Goal: Task Accomplishment & Management: Use online tool/utility

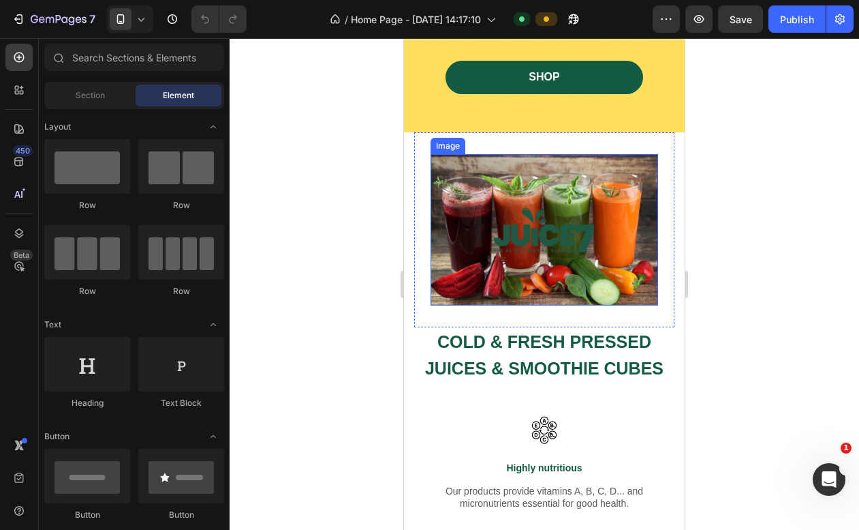
scroll to position [1649, 0]
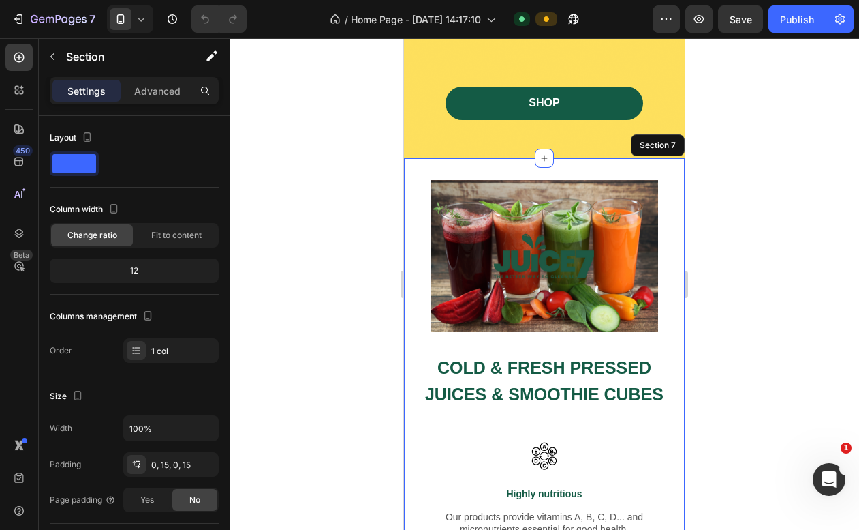
click at [410, 166] on div "Image Row COLD & FRESH PRESSED JUICES & SMOOTHIE CUBES Heading Image Highly nut…" at bounding box center [544, 458] width 281 height 600
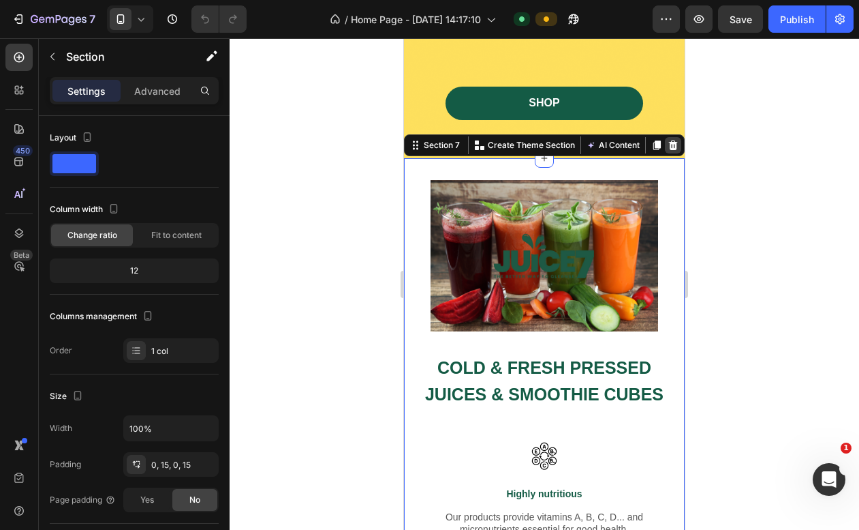
click at [673, 144] on icon at bounding box center [673, 145] width 9 height 10
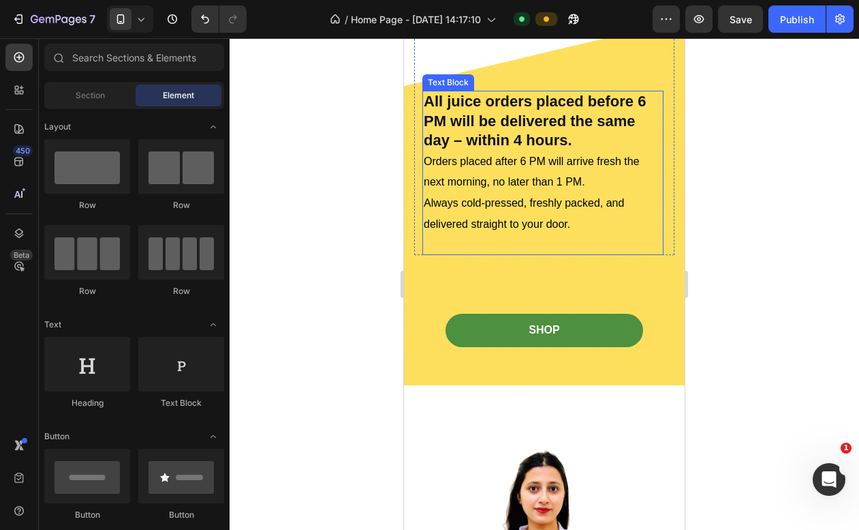
scroll to position [1426, 0]
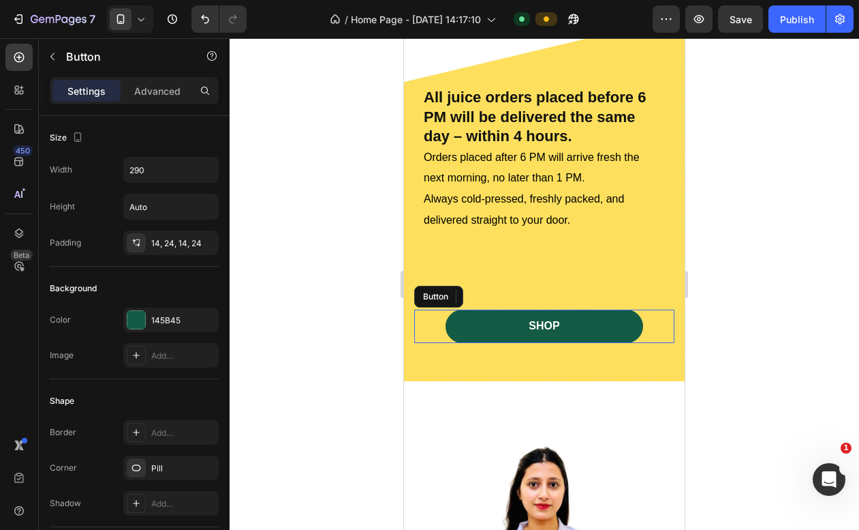
click at [432, 319] on div "SHOP Button" at bounding box center [544, 325] width 260 height 33
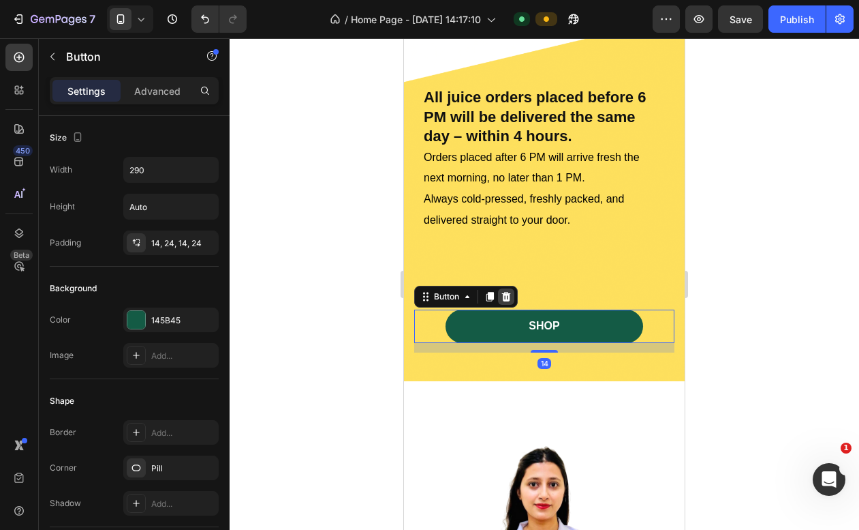
click at [508, 300] on div at bounding box center [506, 296] width 16 height 16
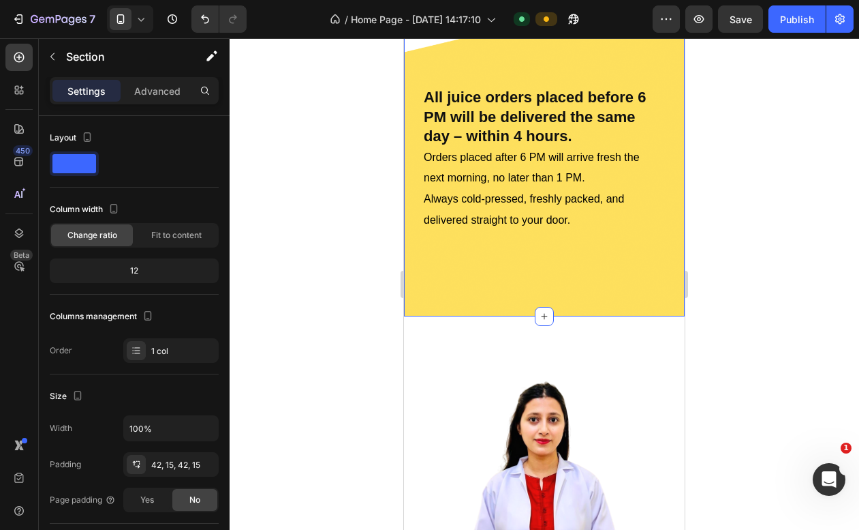
click at [508, 299] on div "Fast and Fresh Delivery Heading All juice orders placed before 6 PM will be del…" at bounding box center [544, 140] width 281 height 350
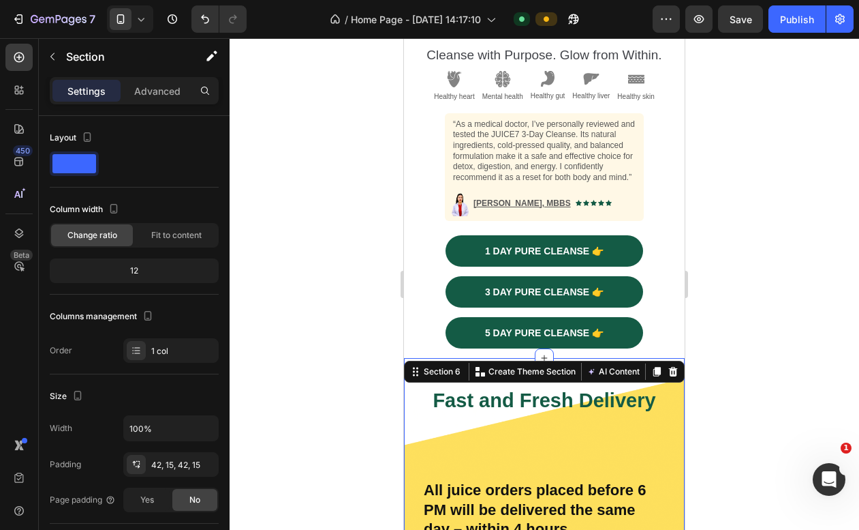
scroll to position [1039, 0]
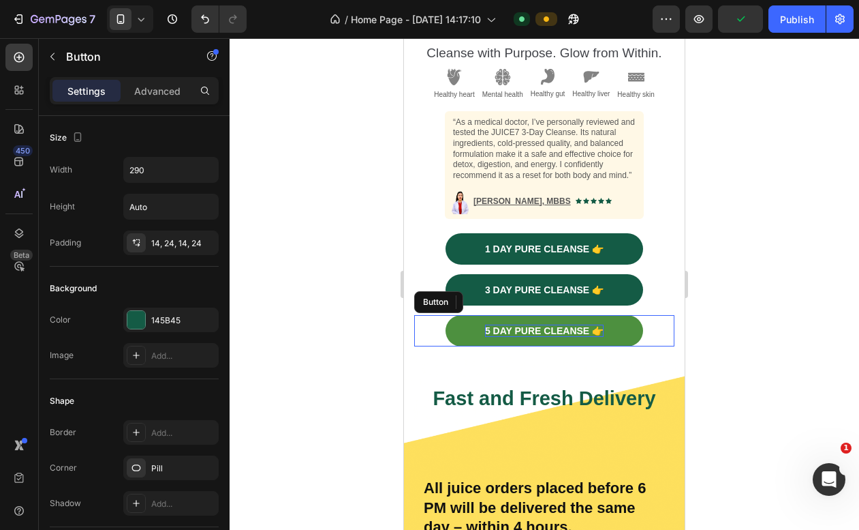
click at [560, 324] on p "5 DAY PURE CLEANSE 👉" at bounding box center [544, 330] width 119 height 12
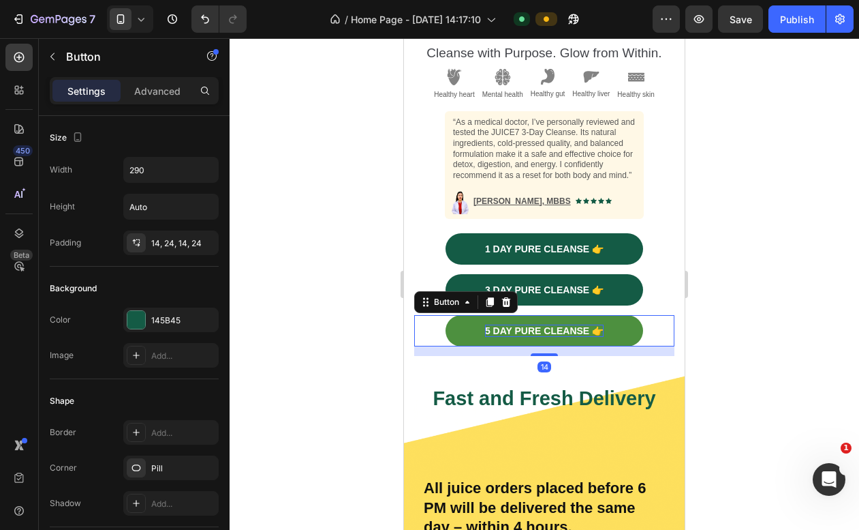
click at [560, 327] on p "5 DAY PURE CLEANSE 👉" at bounding box center [544, 330] width 119 height 12
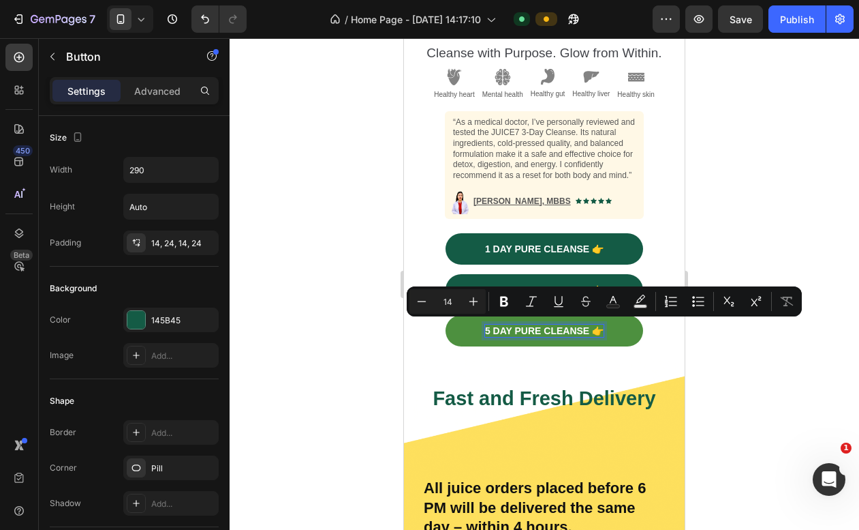
click at [560, 327] on p "5 DAY PURE CLEANSE 👉" at bounding box center [544, 330] width 119 height 12
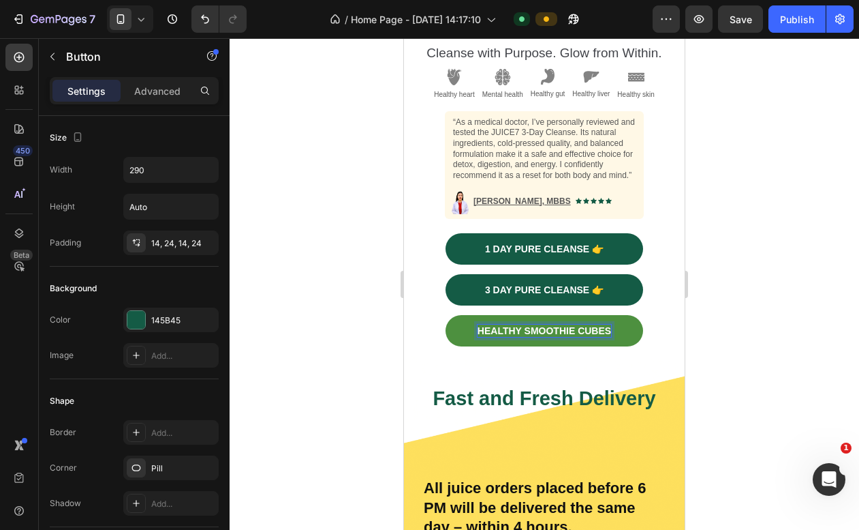
click at [780, 293] on div at bounding box center [545, 283] width 630 height 491
click at [455, 322] on link "healthy smoothie cubes" at bounding box center [545, 330] width 198 height 31
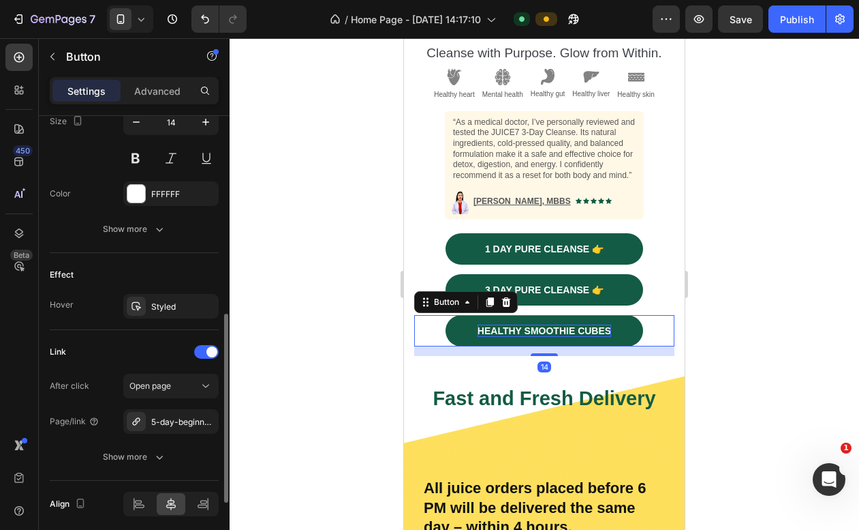
scroll to position [611, 0]
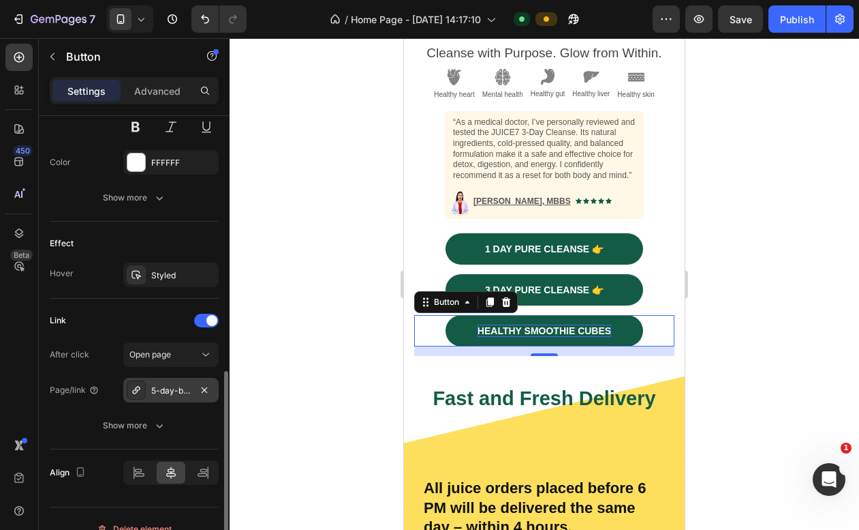
click at [174, 393] on div "5-day-beginner-cleanse-kopie" at bounding box center [171, 390] width 40 height 12
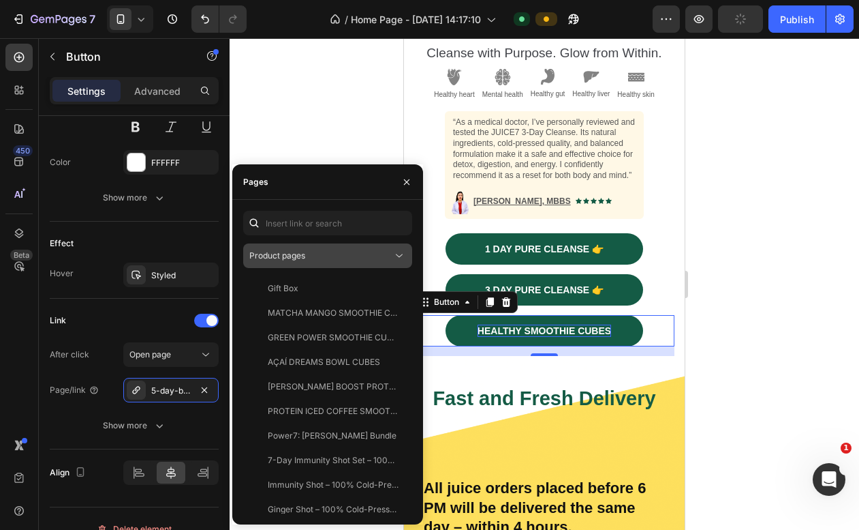
click at [384, 254] on div "Product pages" at bounding box center [320, 255] width 143 height 12
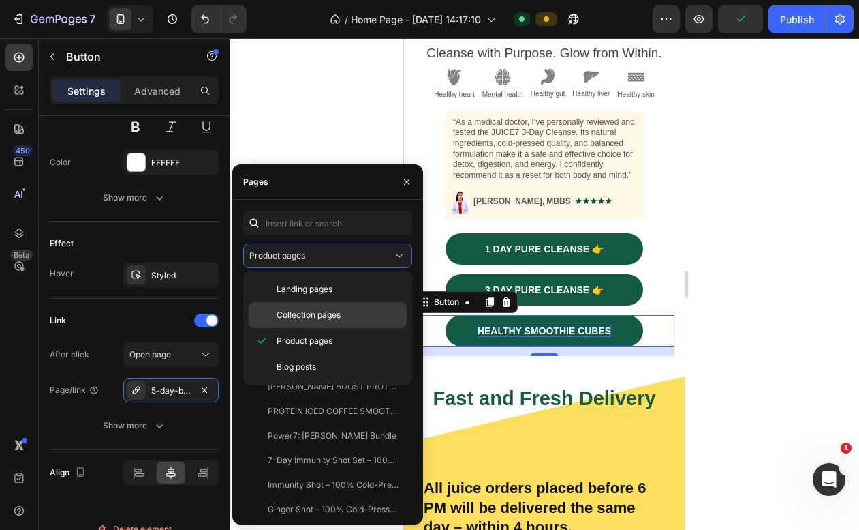
click at [348, 319] on p "Collection pages" at bounding box center [339, 315] width 124 height 12
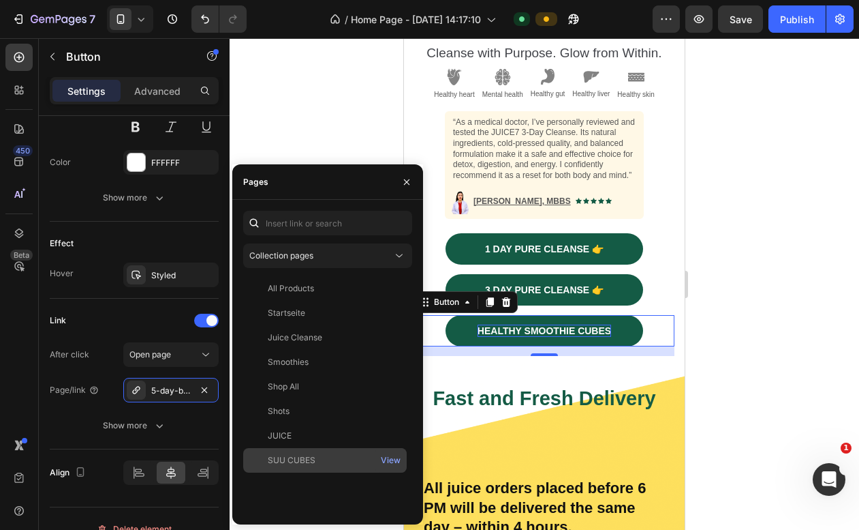
click at [319, 461] on div "SUU CUBES" at bounding box center [325, 460] width 153 height 12
click at [761, 202] on div at bounding box center [545, 283] width 630 height 491
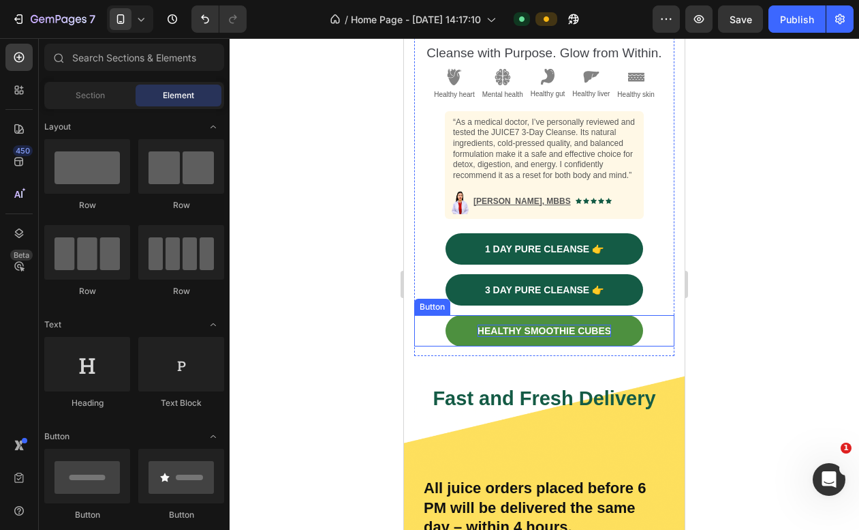
click at [622, 327] on link "healthy smoothie cubes" at bounding box center [545, 330] width 198 height 31
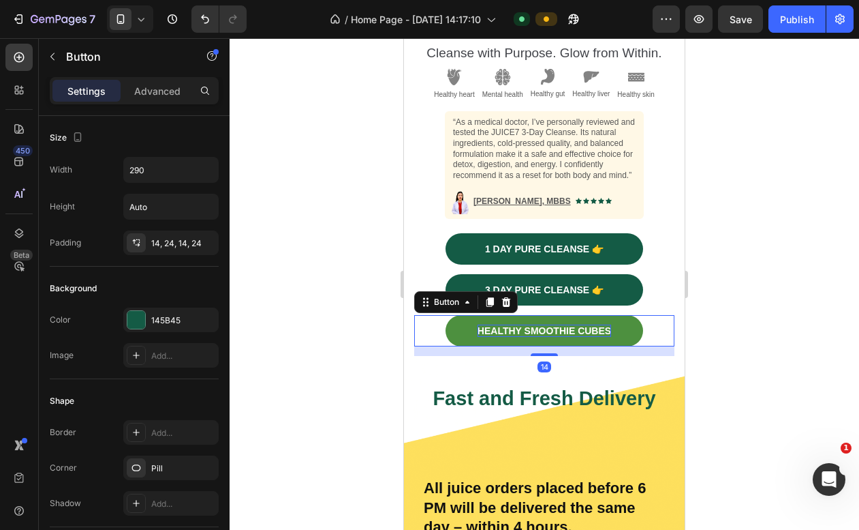
click at [622, 327] on link "healthy smoothie cubes" at bounding box center [545, 330] width 198 height 31
click at [614, 323] on link "healthy smoothie cubes" at bounding box center [545, 330] width 198 height 31
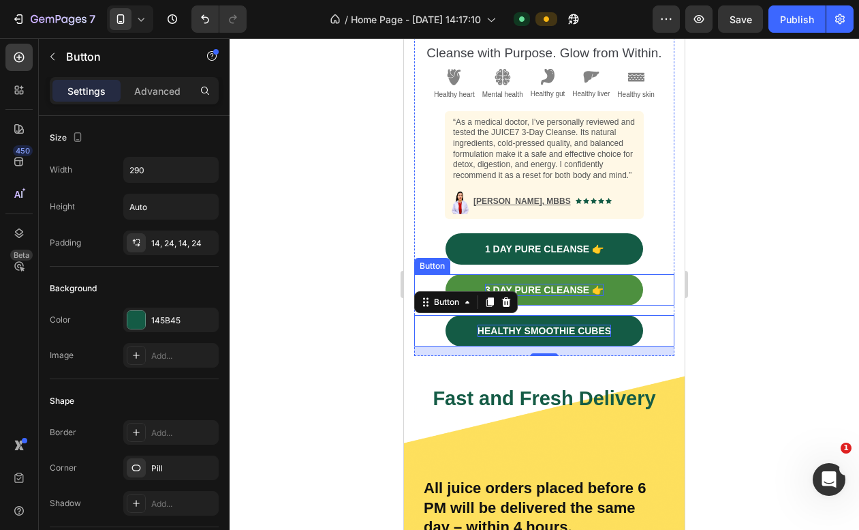
click at [593, 288] on p "3 DAY PURE CLEANSE 👉" at bounding box center [544, 290] width 119 height 12
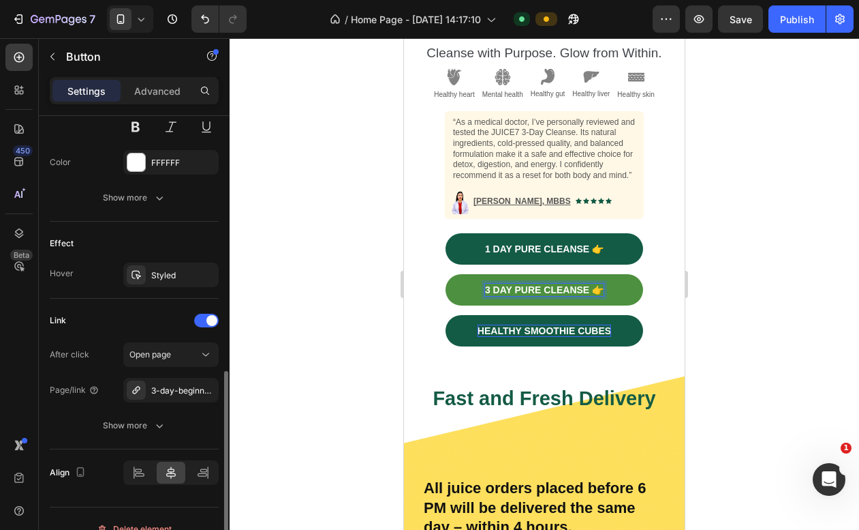
click at [594, 285] on p "3 DAY PURE CLEANSE 👉" at bounding box center [544, 290] width 119 height 12
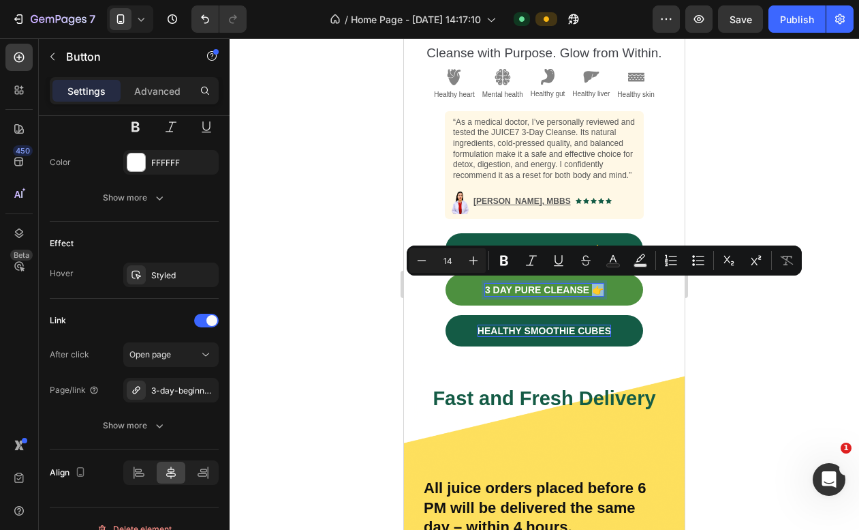
drag, startPoint x: 594, startPoint y: 285, endPoint x: 604, endPoint y: 284, distance: 9.6
click at [604, 284] on p "3 DAY PURE CLEANSE 👉" at bounding box center [544, 290] width 119 height 12
copy p "👉"
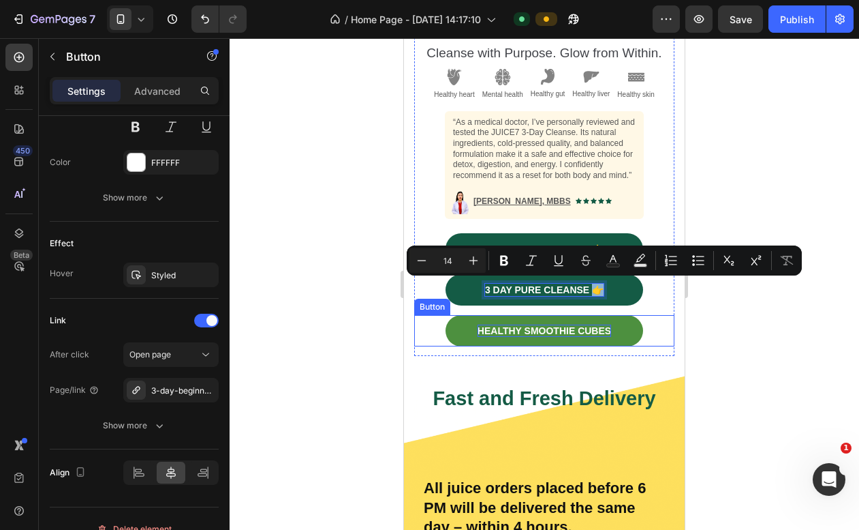
click at [613, 322] on link "healthy smoothie cubes" at bounding box center [545, 330] width 198 height 31
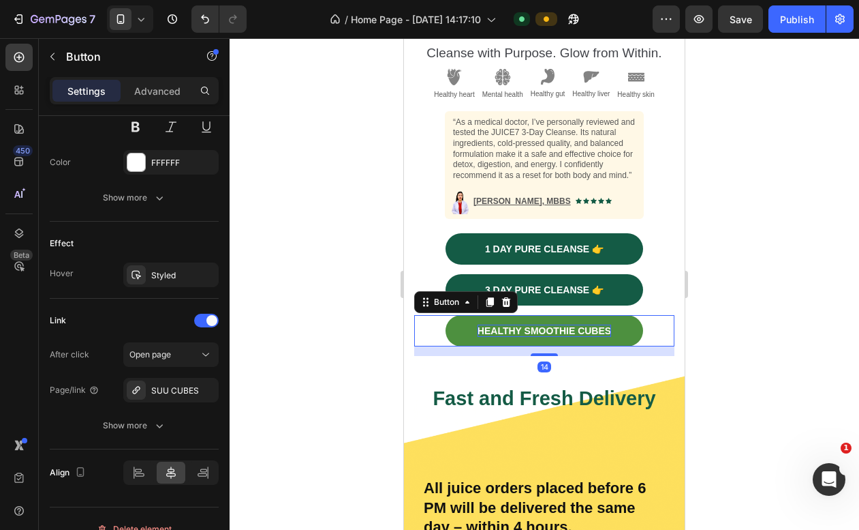
click at [613, 323] on link "healthy smoothie cubes" at bounding box center [545, 330] width 198 height 31
click at [615, 327] on link "healthy smoothie cubes" at bounding box center [545, 330] width 198 height 31
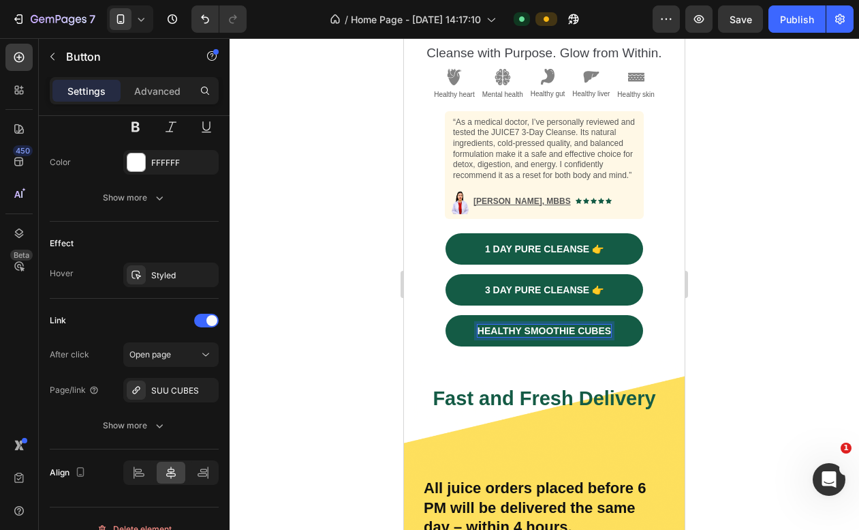
click at [609, 326] on p "healthy smoothie cubes" at bounding box center [545, 330] width 134 height 12
click at [763, 329] on div at bounding box center [545, 283] width 630 height 491
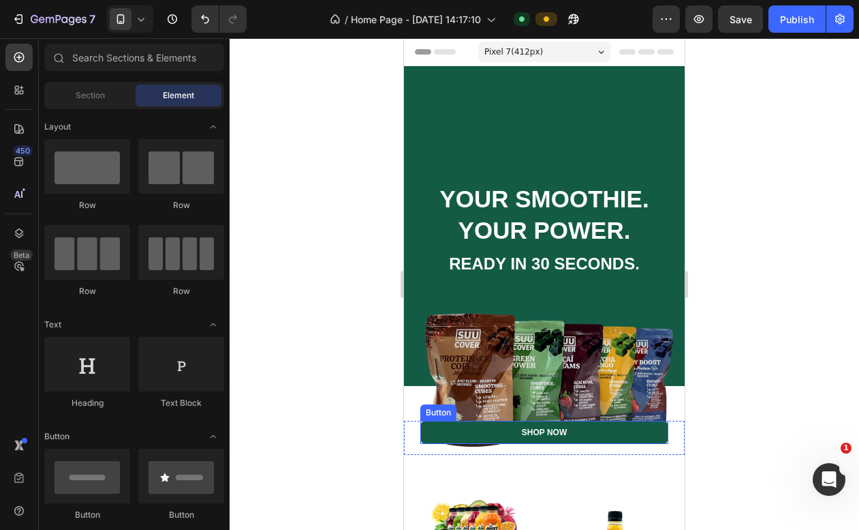
scroll to position [0, 0]
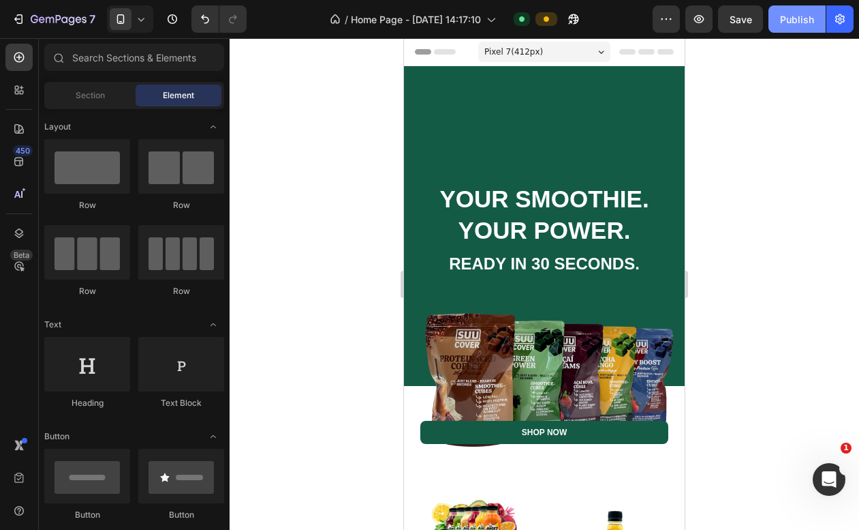
click at [797, 20] on div "Publish" at bounding box center [797, 19] width 34 height 14
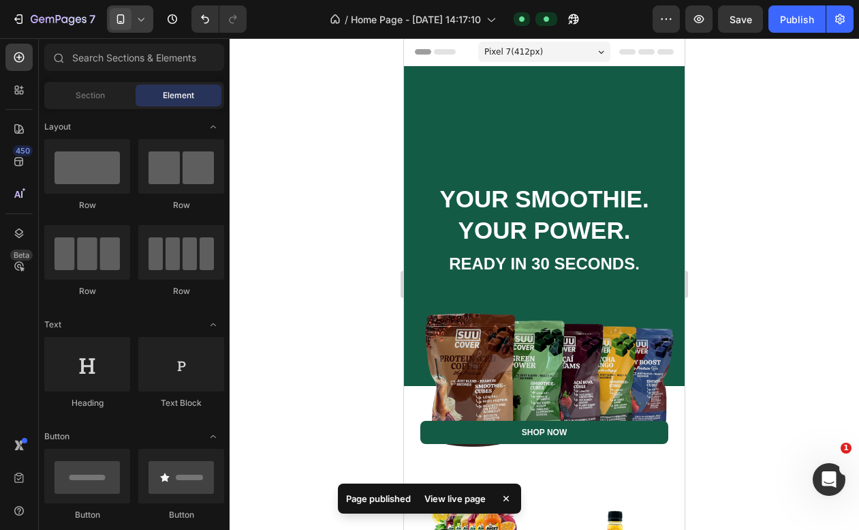
click at [138, 31] on div at bounding box center [130, 18] width 46 height 27
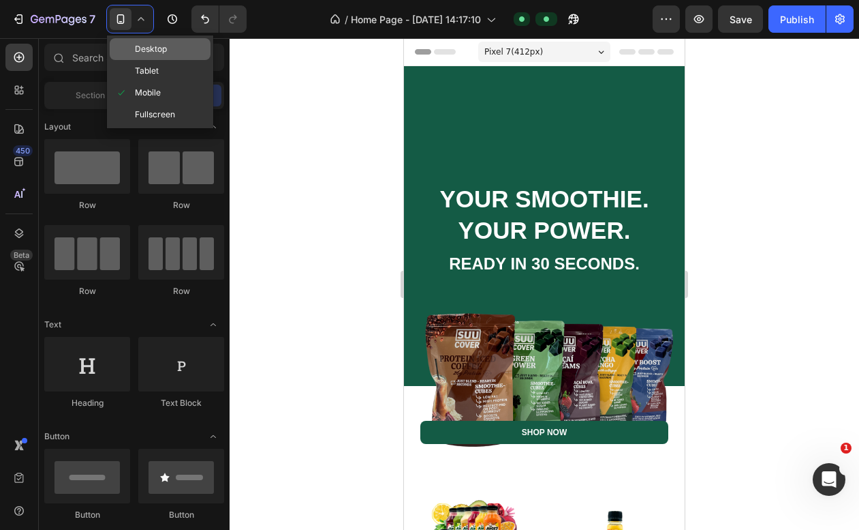
click at [157, 55] on span "Desktop" at bounding box center [151, 49] width 32 height 14
